Goal: Find specific page/section: Find specific page/section

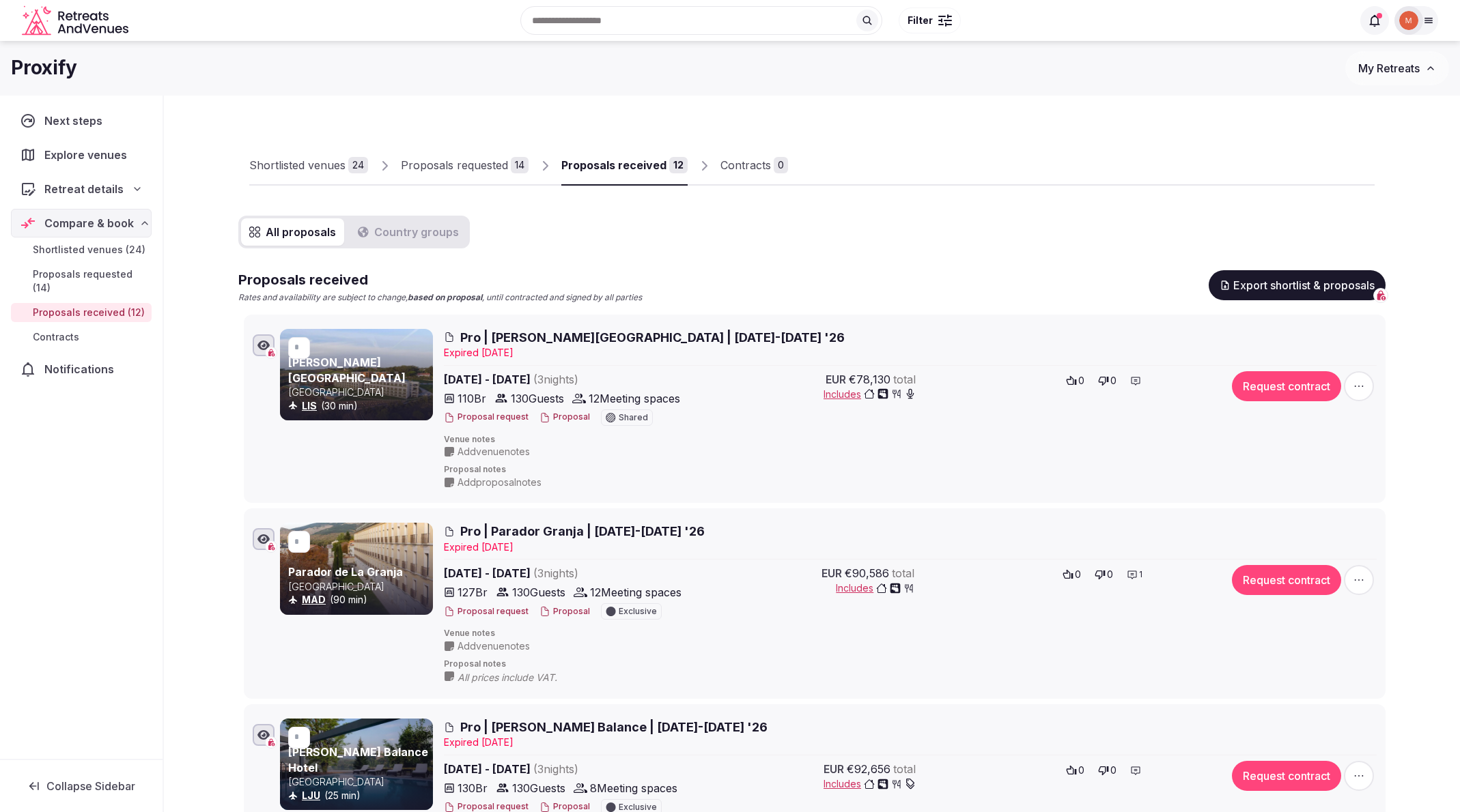
click at [1065, 22] on icon at bounding box center [1429, 20] width 11 height 11
click at [1065, 121] on button "Staff admin" at bounding box center [1347, 122] width 158 height 22
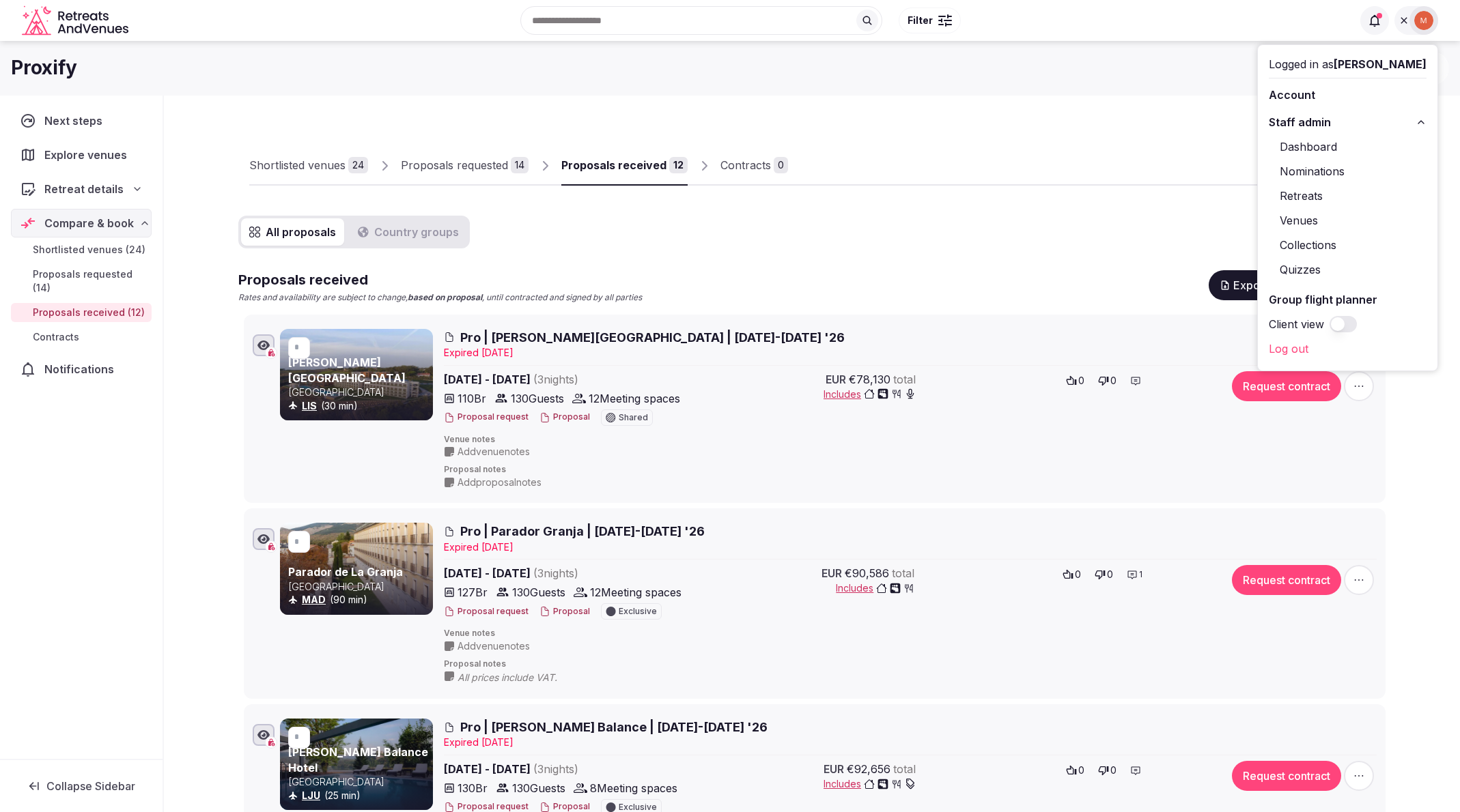
click at [1065, 215] on link "Venues" at bounding box center [1347, 220] width 158 height 22
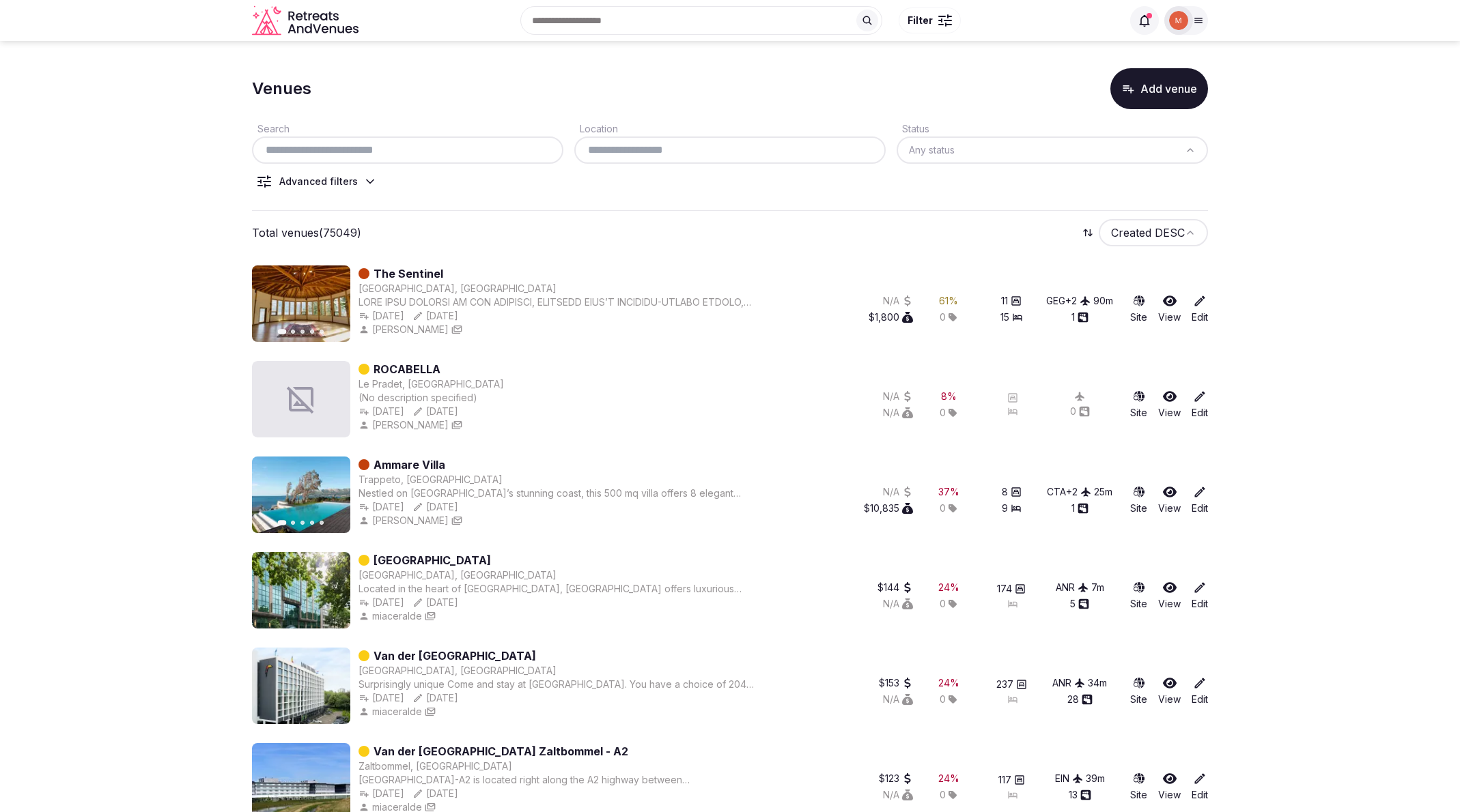
click at [1065, 311] on link "Edit" at bounding box center [1200, 309] width 16 height 30
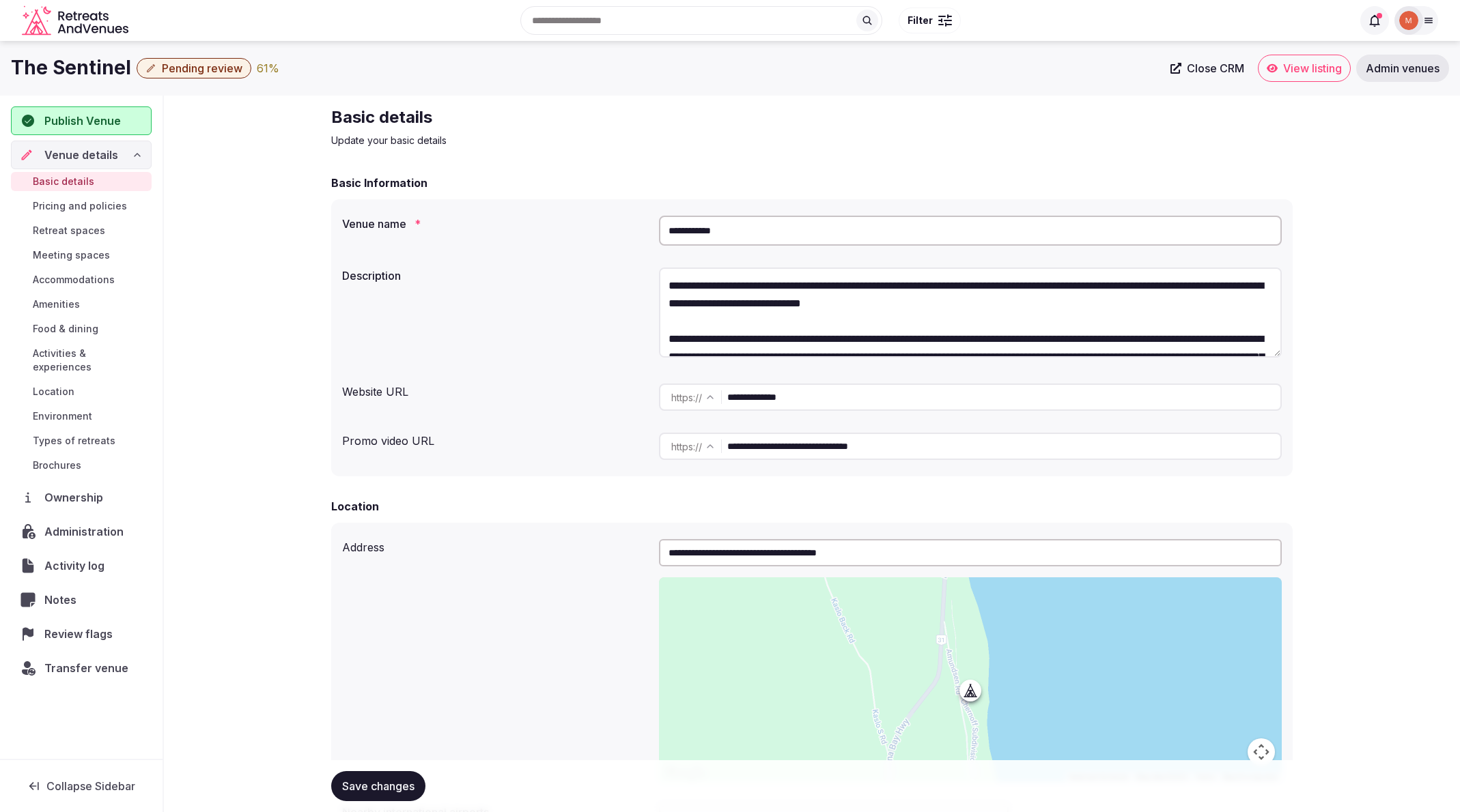
click at [54, 592] on span "Notes" at bounding box center [63, 600] width 37 height 16
